Goal: Navigation & Orientation: Find specific page/section

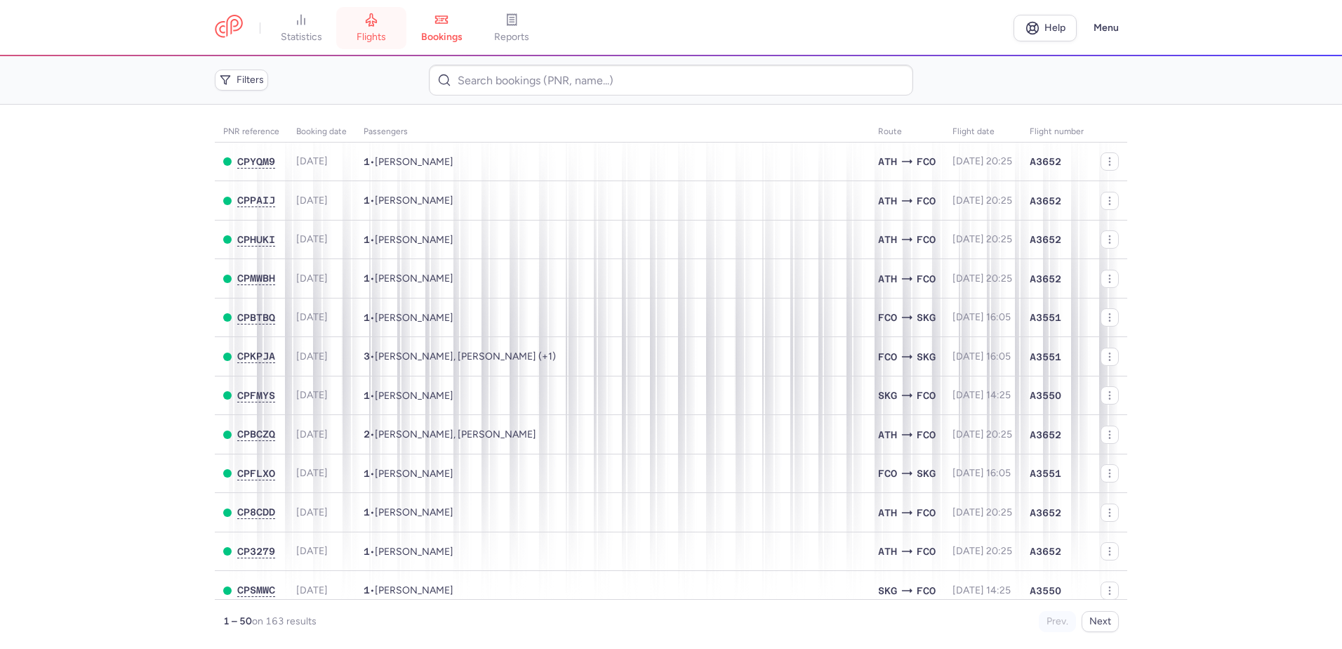
click at [370, 20] on icon at bounding box center [371, 20] width 11 height 13
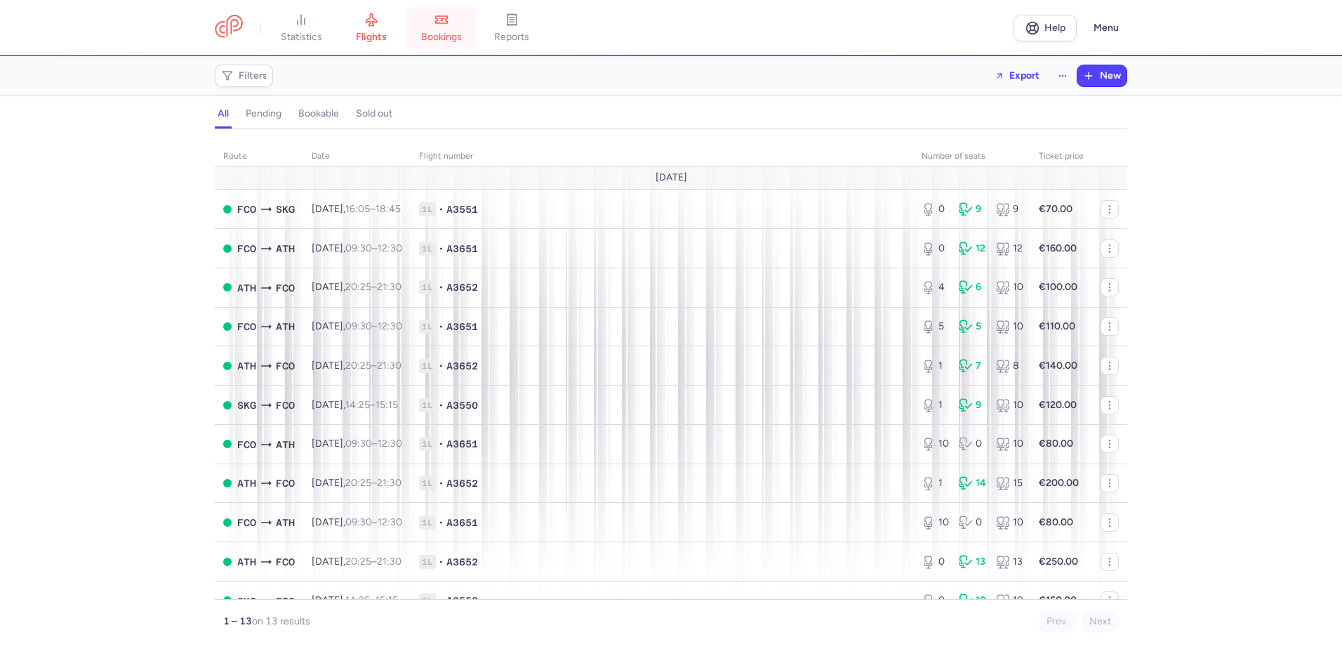
click at [455, 27] on link "bookings" at bounding box center [441, 28] width 70 height 31
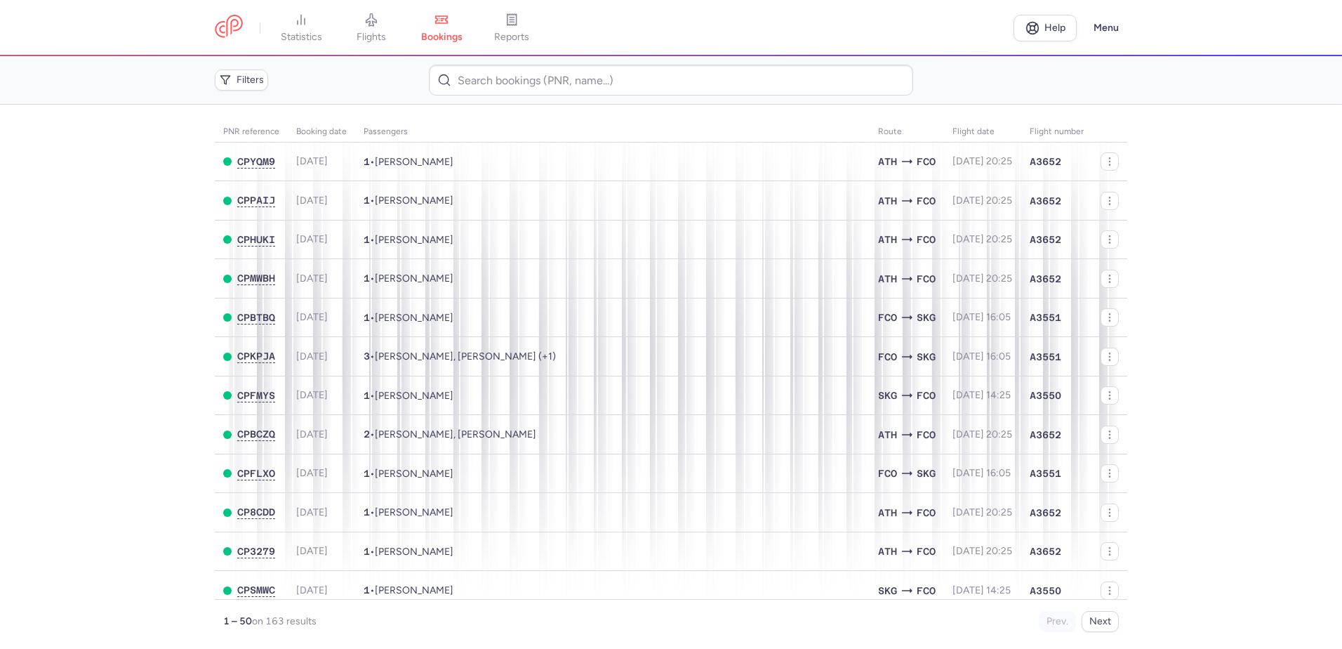
click at [93, 268] on main "PNR reference Booking date Passengers Route flight date Flight number CPYQM9 [D…" at bounding box center [671, 377] width 1342 height 544
click at [88, 201] on main "PNR reference Booking date Passengers Route flight date Flight number CPYQM9 [D…" at bounding box center [671, 377] width 1342 height 544
drag, startPoint x: 1207, startPoint y: 277, endPoint x: 606, endPoint y: 20, distance: 653.1
click at [1178, 267] on main "PNR reference Booking date Passengers Route flight date Flight number CPYQM9 [D…" at bounding box center [671, 377] width 1342 height 544
click at [381, 22] on link "flights" at bounding box center [371, 28] width 70 height 31
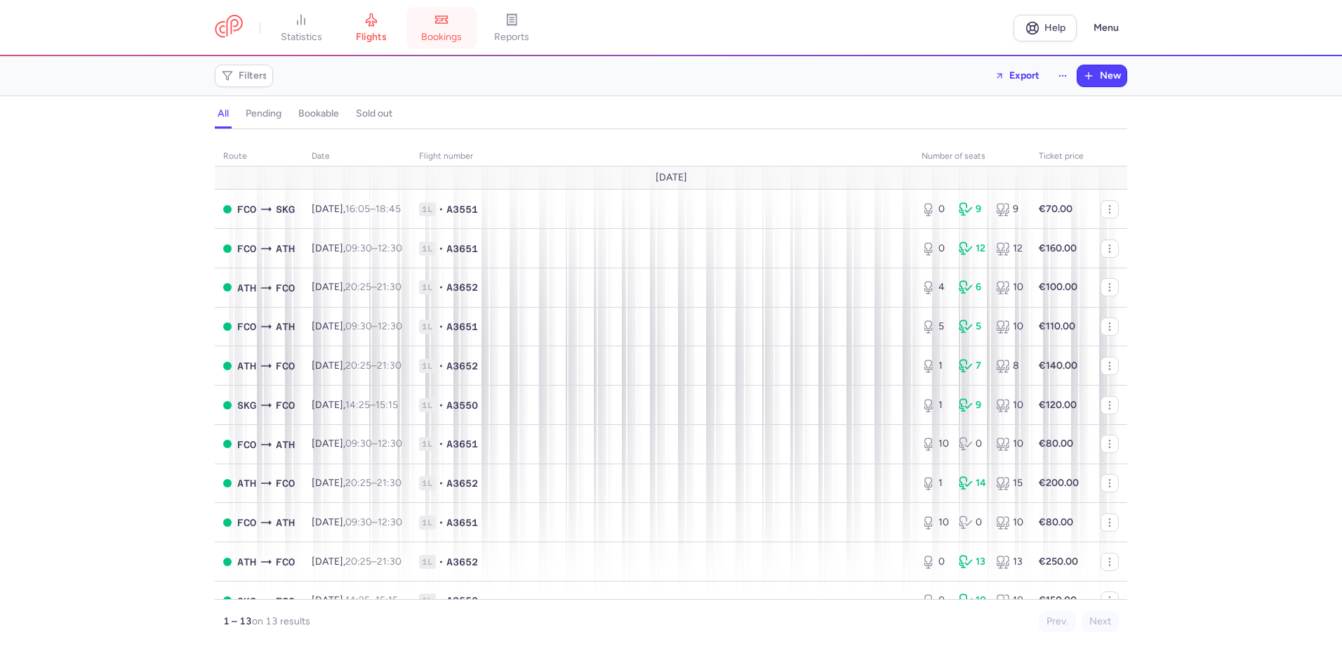
click at [449, 25] on icon at bounding box center [441, 20] width 14 height 14
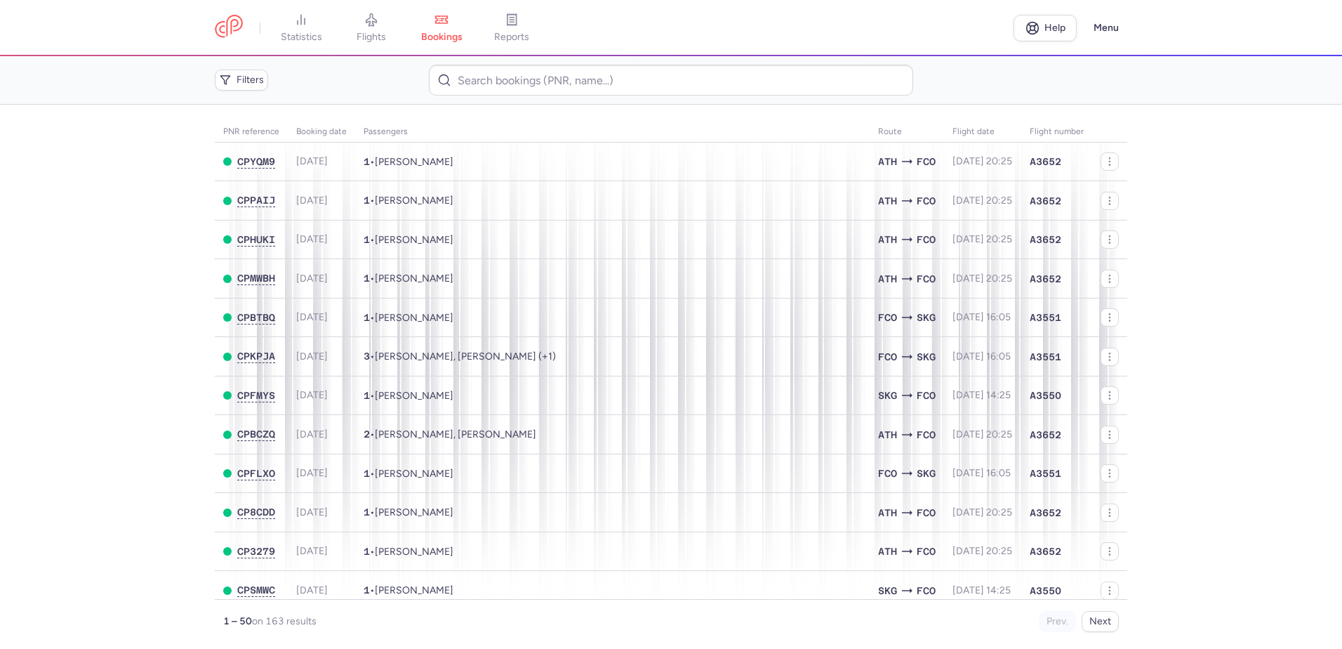
click at [91, 298] on main "PNR reference Booking date Passengers Route flight date Flight number CPYQM9 [D…" at bounding box center [671, 377] width 1342 height 544
